Goal: Task Accomplishment & Management: Use online tool/utility

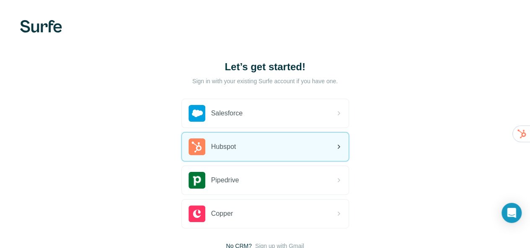
click at [183, 145] on div "Hubspot" at bounding box center [265, 147] width 167 height 28
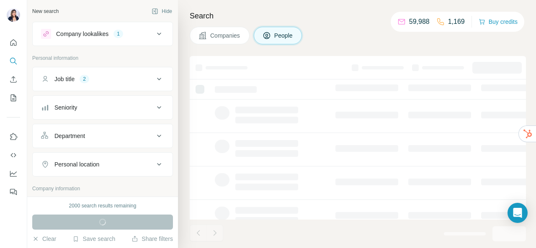
click at [114, 6] on div "New search Hide" at bounding box center [102, 11] width 141 height 13
click at [16, 41] on icon "Quick start" at bounding box center [13, 42] width 6 height 6
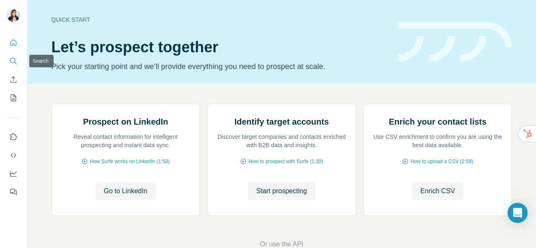
click at [15, 60] on icon "Search" at bounding box center [12, 60] width 5 height 5
